Goal: Check status

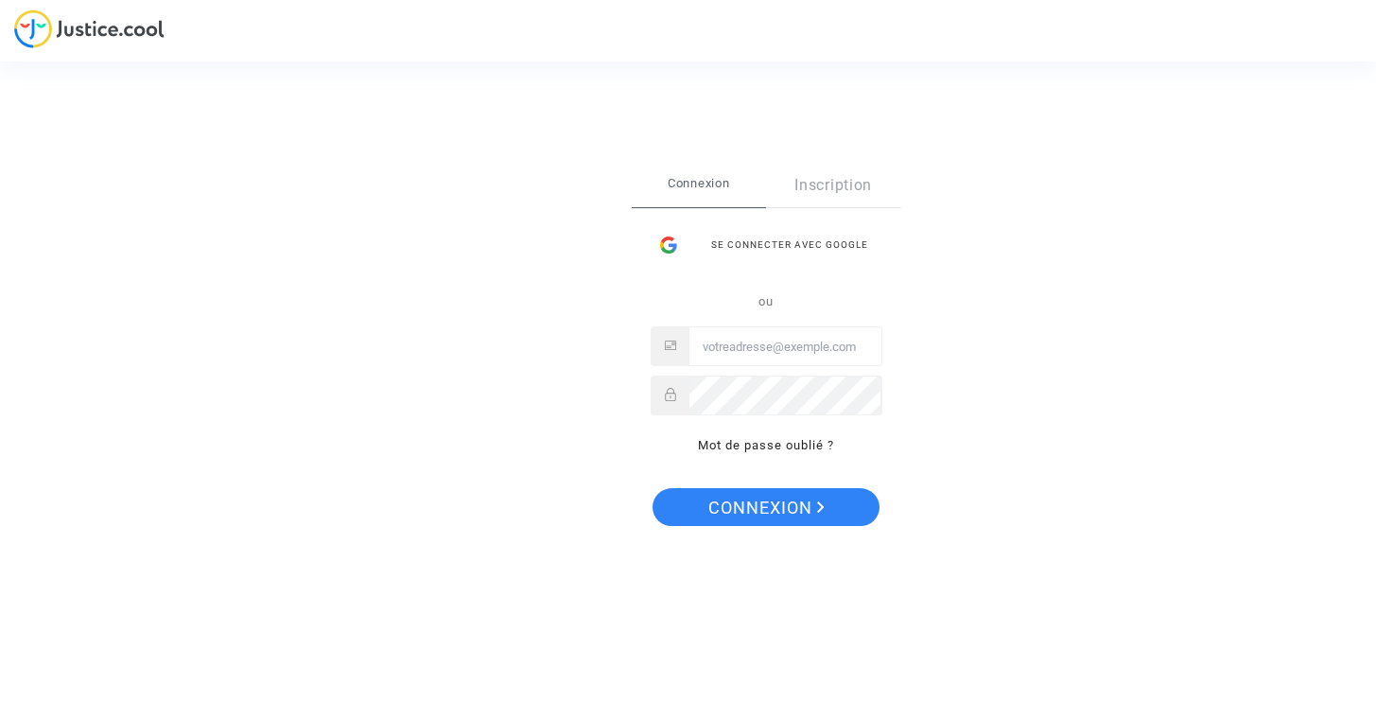
type input "[EMAIL_ADDRESS][DOMAIN_NAME]"
click at [793, 516] on span "Connexion" at bounding box center [767, 508] width 116 height 40
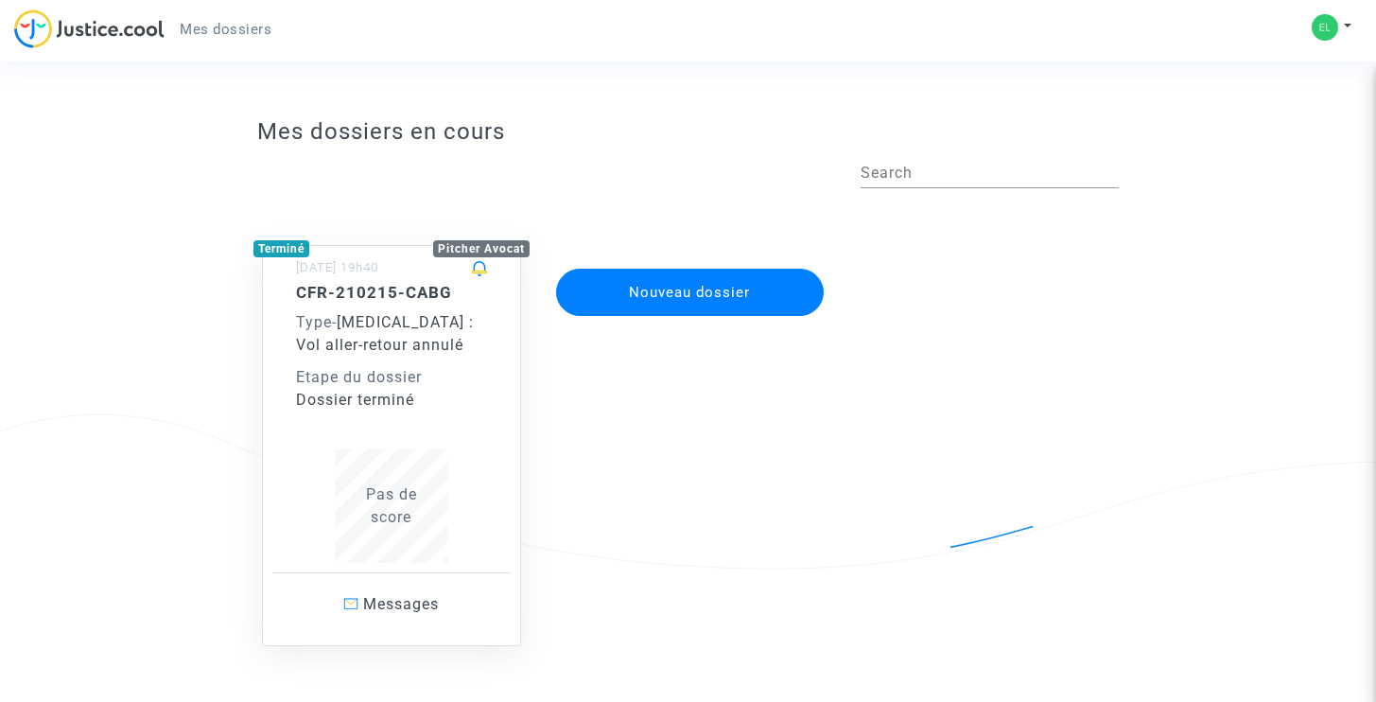
click at [459, 469] on div "Pas de score" at bounding box center [391, 506] width 191 height 114
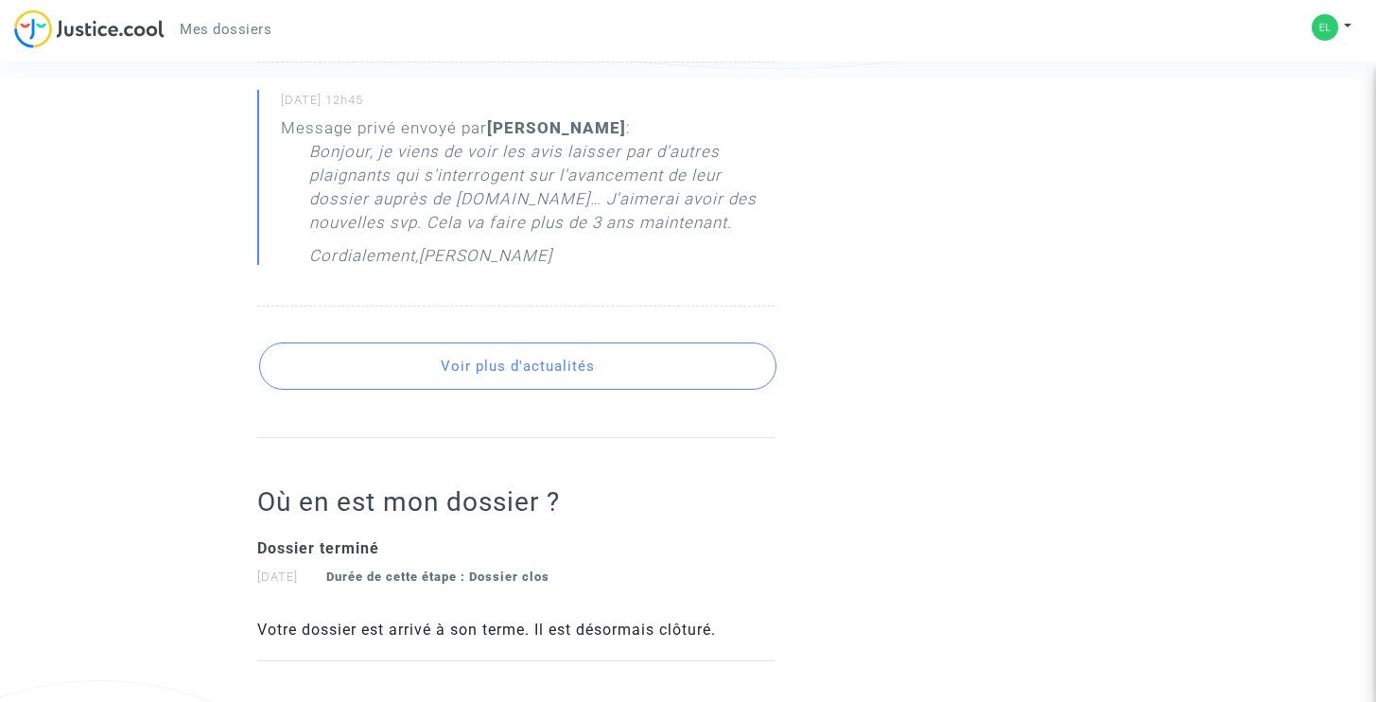
scroll to position [1410, 0]
